Goal: Information Seeking & Learning: Check status

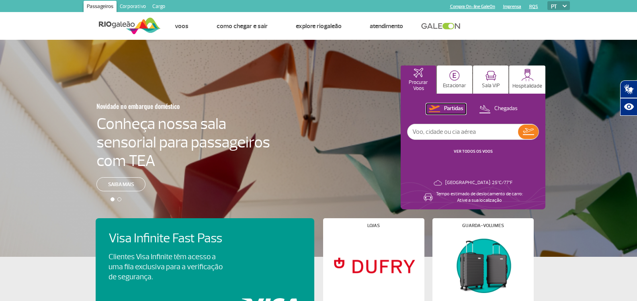
click at [451, 107] on p "Partidas" at bounding box center [453, 109] width 19 height 8
click at [528, 131] on img at bounding box center [528, 131] width 11 height 7
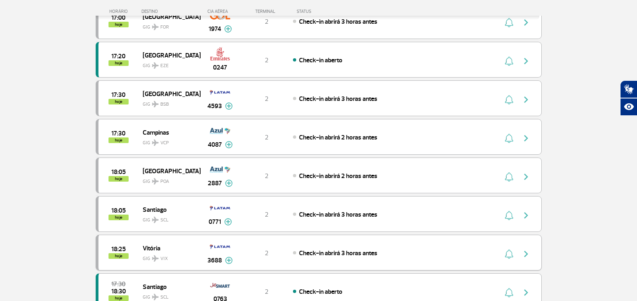
scroll to position [750, 0]
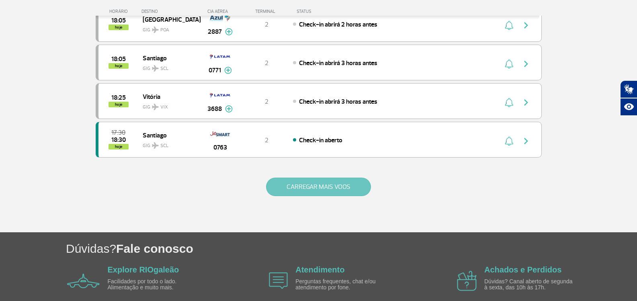
click at [303, 185] on button "CARREGAR MAIS VOOS" at bounding box center [318, 187] width 105 height 18
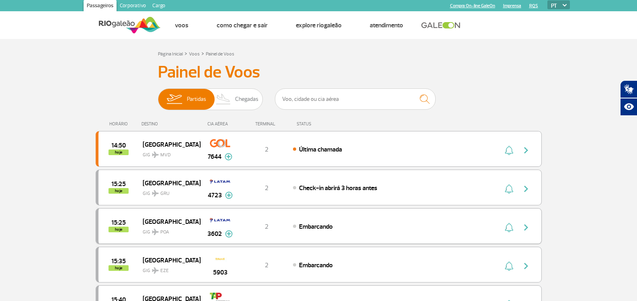
scroll to position [0, 0]
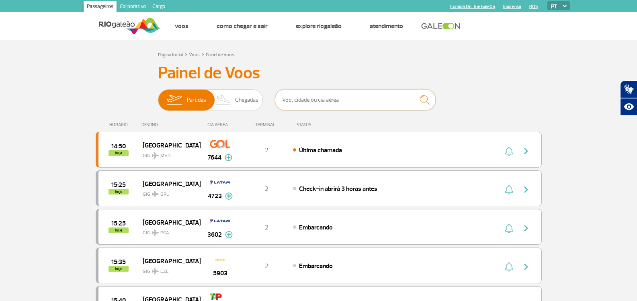
click at [340, 101] on input "text" at bounding box center [355, 99] width 161 height 21
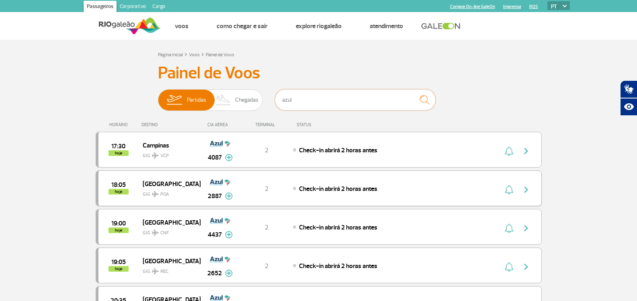
type input "azul"
click at [522, 188] on img "button" at bounding box center [526, 190] width 10 height 10
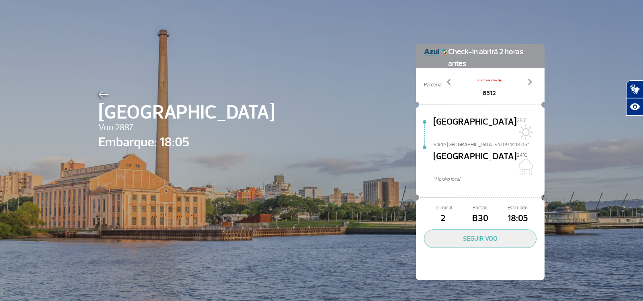
click at [359, 122] on div "[GEOGRAPHIC_DATA] 2887 Embarque: 18:05 Check-in abrirá 2 horas antes Parceria: …" at bounding box center [321, 150] width 458 height 300
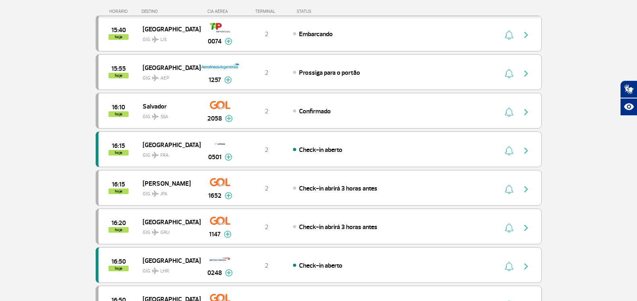
scroll to position [268, 0]
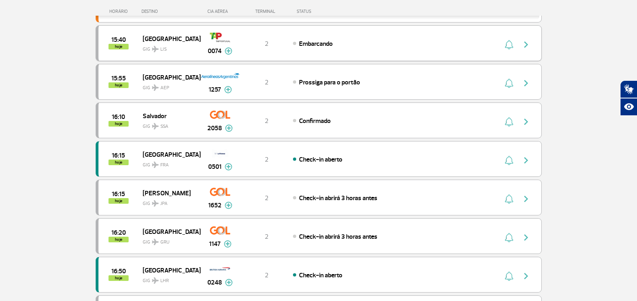
click at [314, 42] on span "Embarcando" at bounding box center [316, 44] width 34 height 8
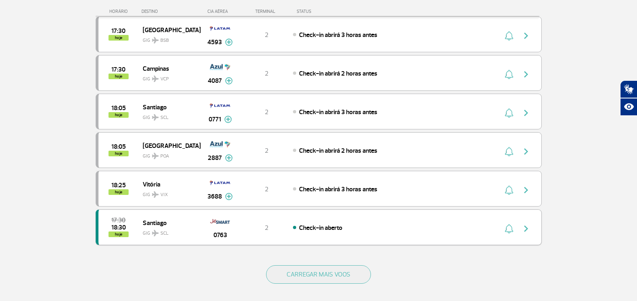
scroll to position [696, 0]
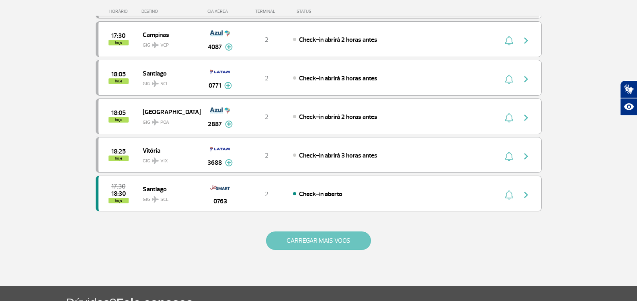
click at [326, 243] on button "CARREGAR MAIS VOOS" at bounding box center [318, 240] width 105 height 18
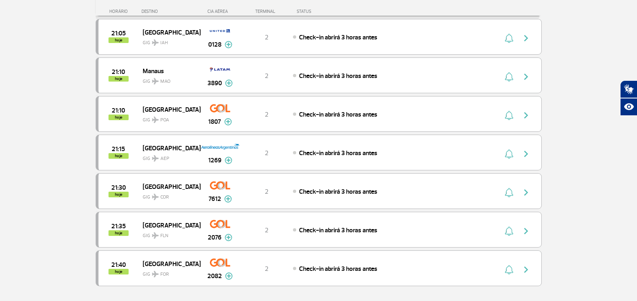
scroll to position [1447, 0]
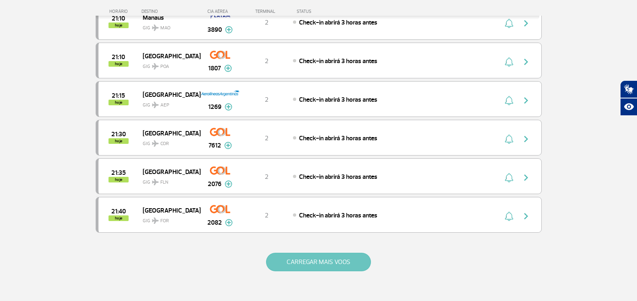
click at [326, 269] on button "CARREGAR MAIS VOOS" at bounding box center [318, 262] width 105 height 18
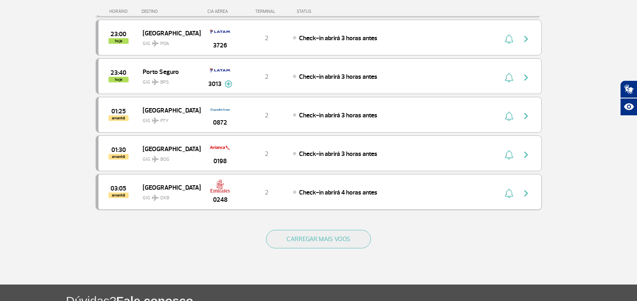
scroll to position [2250, 0]
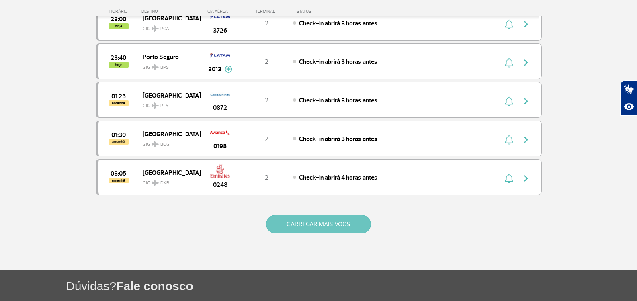
click at [307, 225] on button "CARREGAR MAIS VOOS" at bounding box center [318, 224] width 105 height 18
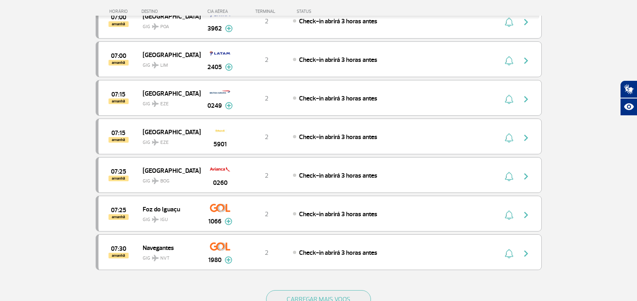
scroll to position [3097, 0]
